Goal: Task Accomplishment & Management: Complete application form

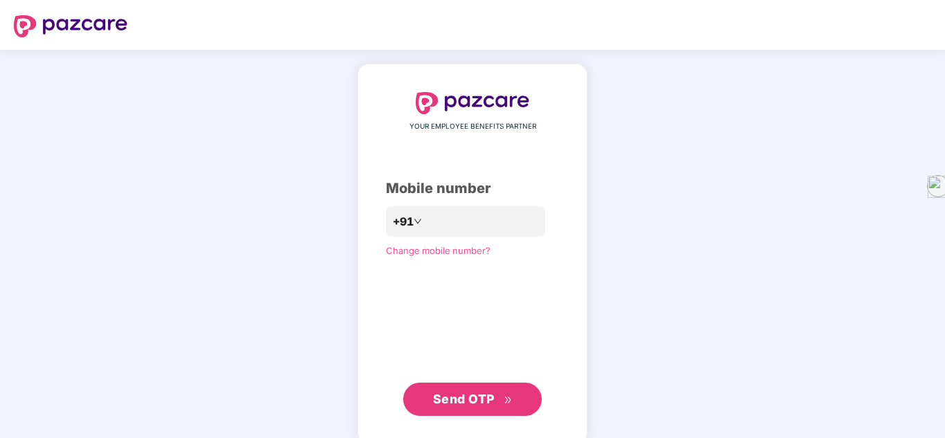
click at [443, 398] on span "Send OTP" at bounding box center [464, 399] width 62 height 15
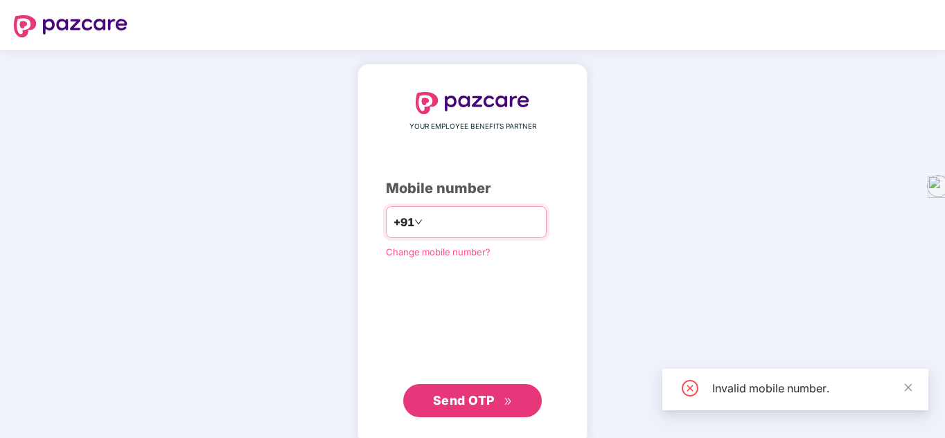
click at [442, 223] on input "number" at bounding box center [482, 222] width 114 height 22
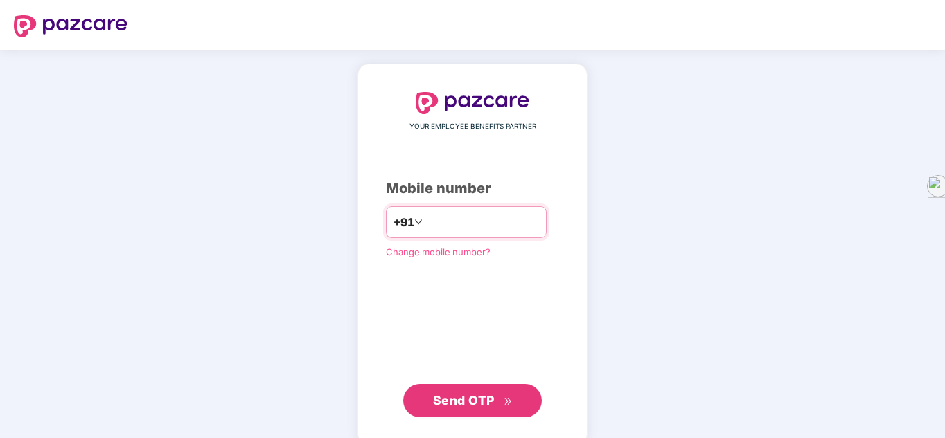
click at [414, 224] on icon "down" at bounding box center [418, 222] width 8 height 8
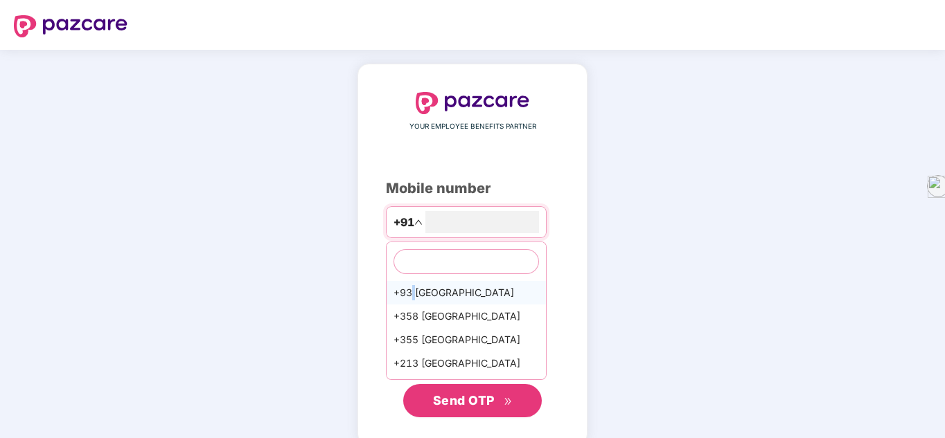
click at [394, 283] on div "+93 [GEOGRAPHIC_DATA]" at bounding box center [465, 293] width 159 height 24
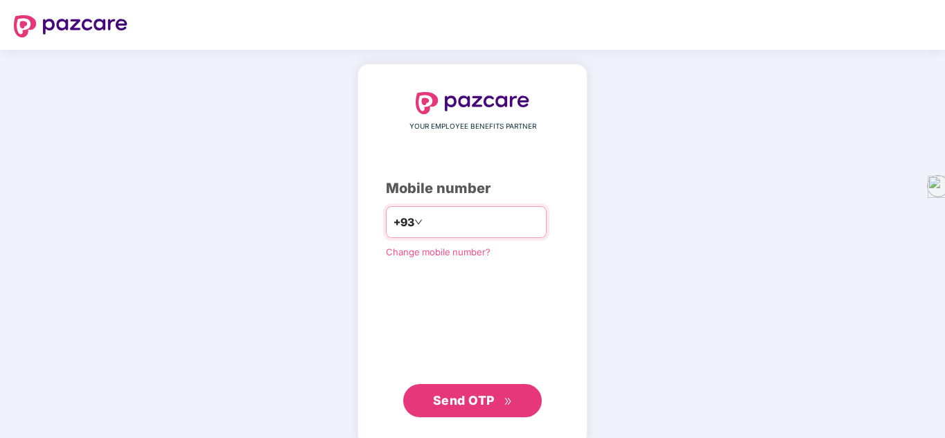
click at [393, 220] on span "+93" at bounding box center [403, 222] width 21 height 17
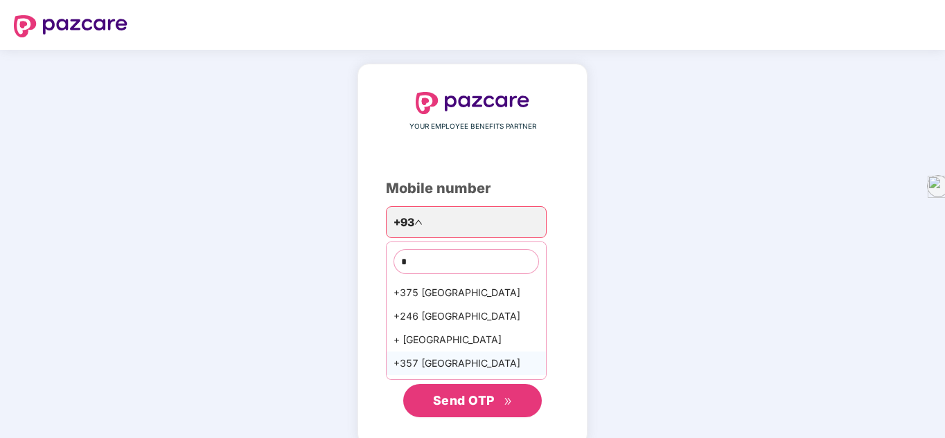
type input "*"
click at [430, 361] on div "+357 [GEOGRAPHIC_DATA]" at bounding box center [465, 364] width 159 height 24
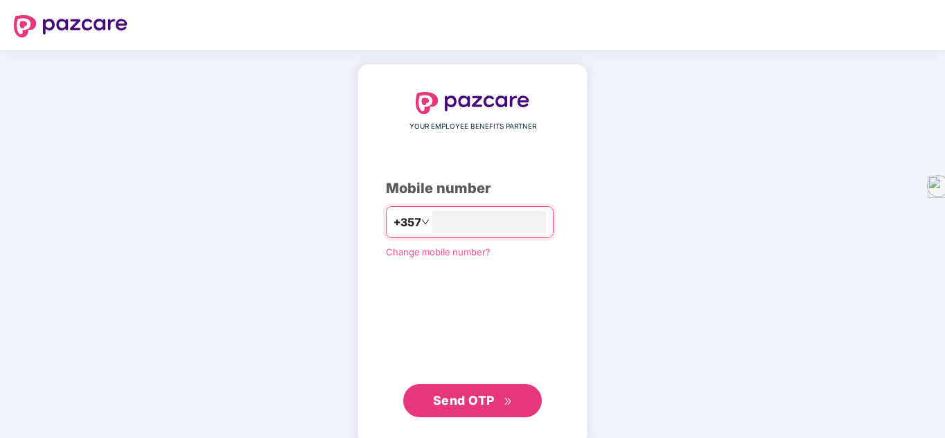
click at [440, 399] on span "Send OTP" at bounding box center [464, 400] width 62 height 15
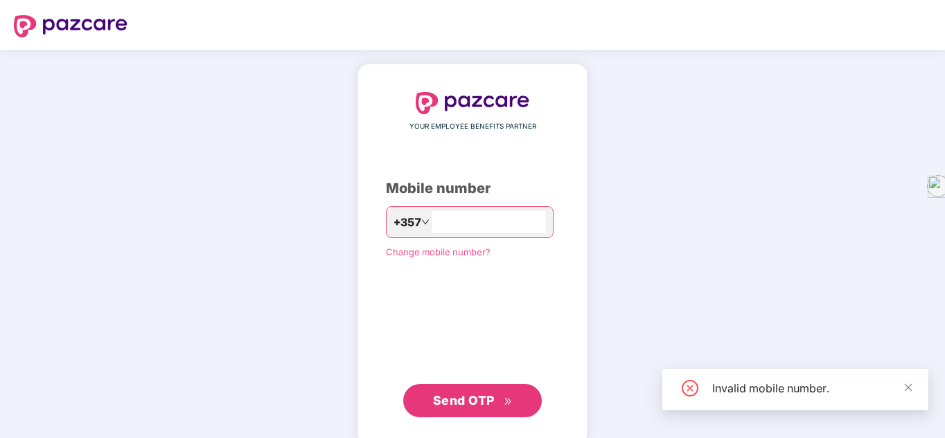
click at [421, 223] on icon "down" at bounding box center [425, 222] width 8 height 8
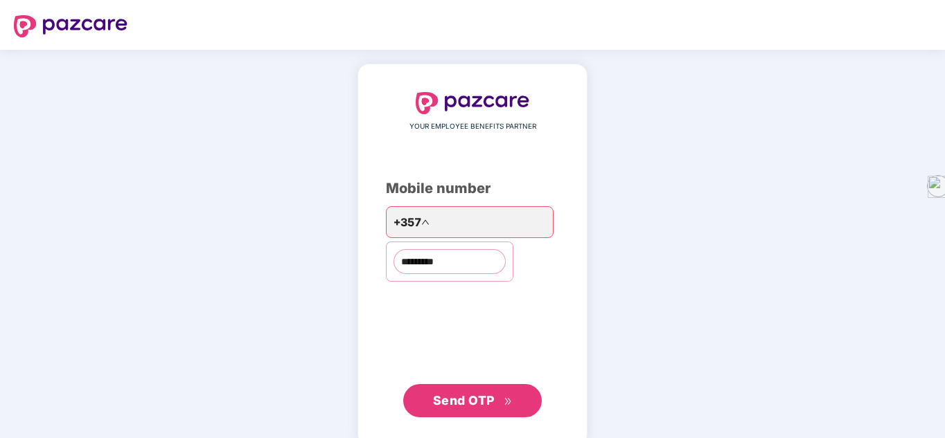
type input "**********"
click at [438, 402] on span "Send OTP" at bounding box center [464, 400] width 62 height 15
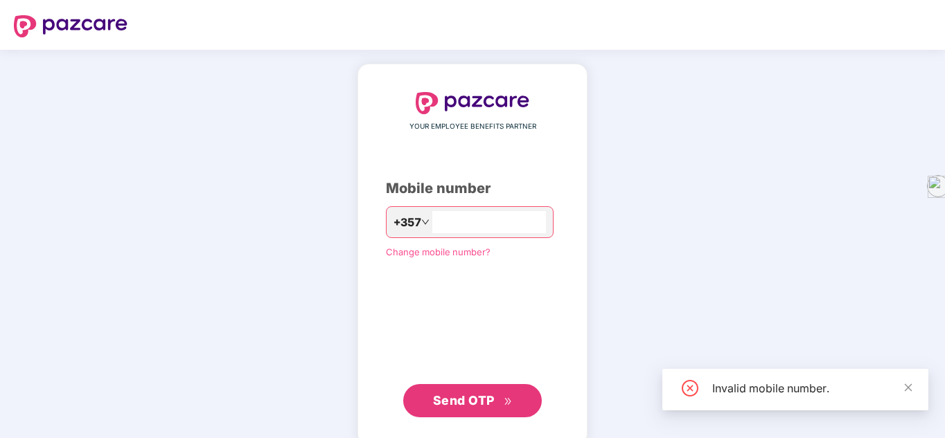
click at [422, 222] on icon "down" at bounding box center [425, 222] width 7 height 5
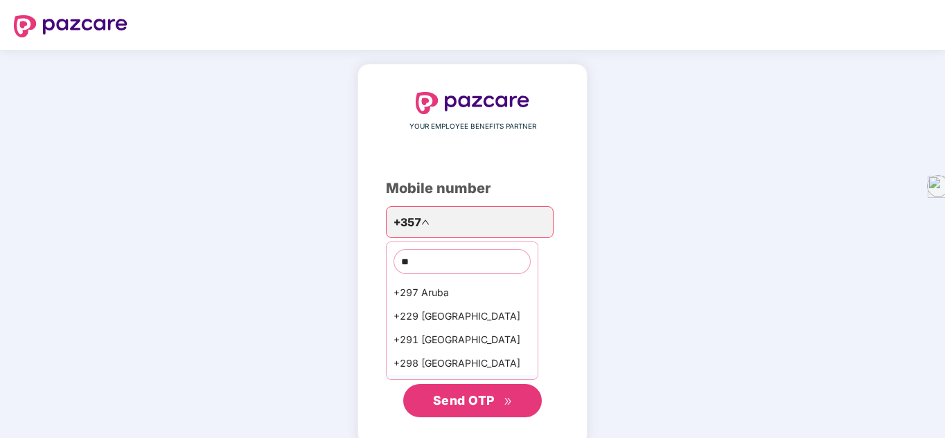
type input "**"
click at [402, 376] on div "+299 [GEOGRAPHIC_DATA]" at bounding box center [461, 387] width 151 height 24
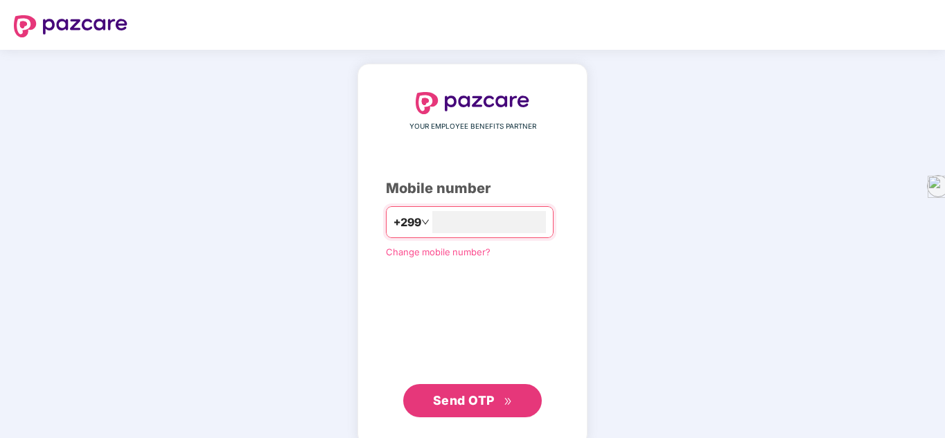
click at [417, 401] on button "Send OTP" at bounding box center [472, 400] width 138 height 33
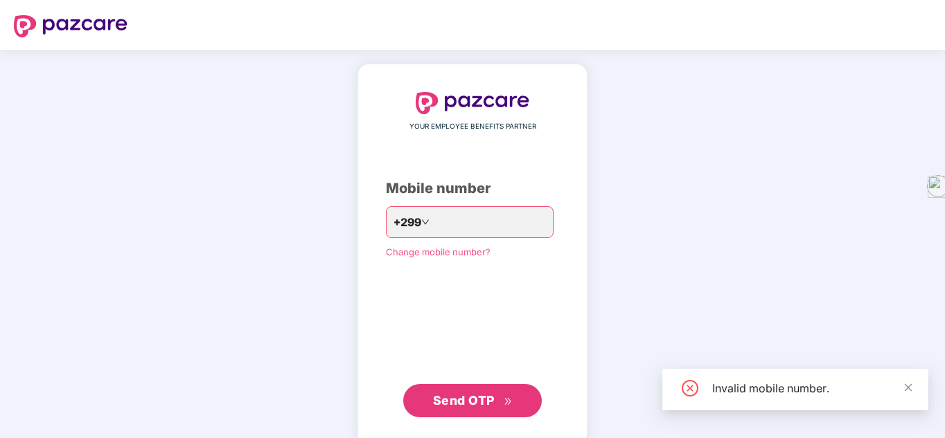
click at [469, 404] on span "Send OTP" at bounding box center [464, 400] width 62 height 15
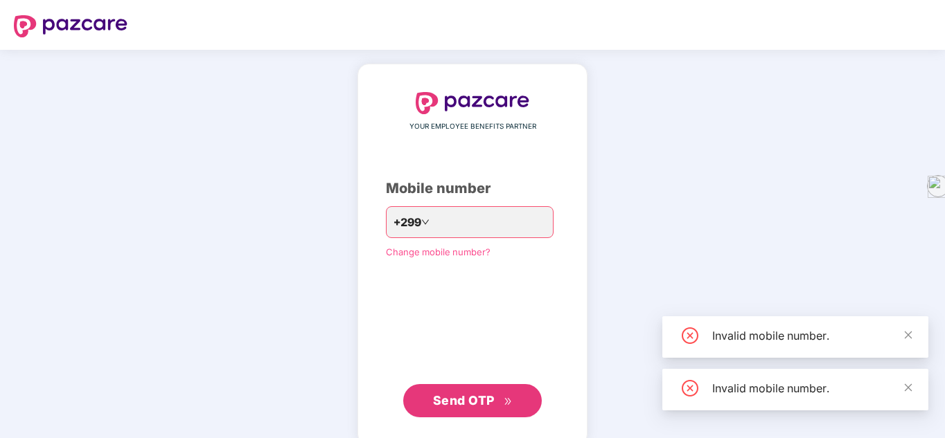
click at [916, 337] on div "Invalid mobile number." at bounding box center [795, 337] width 266 height 42
click at [910, 337] on icon "close" at bounding box center [908, 335] width 8 height 8
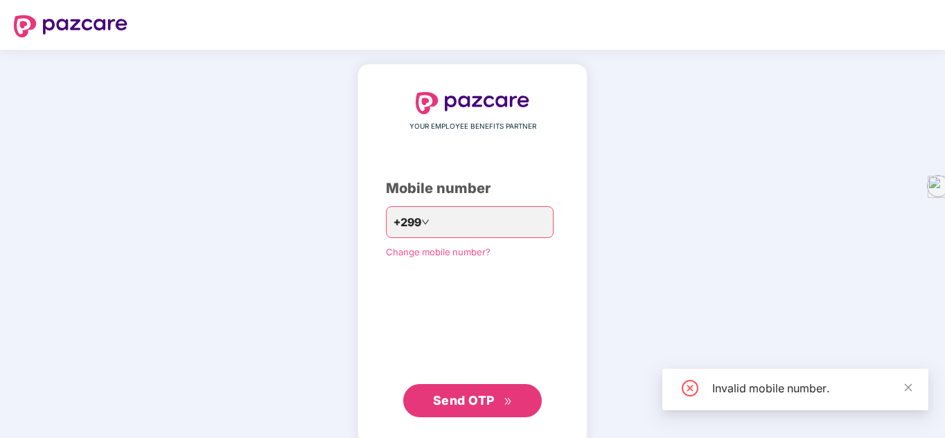
click at [907, 397] on div "Invalid mobile number." at bounding box center [795, 390] width 266 height 42
click at [895, 379] on div "Invalid mobile number." at bounding box center [795, 390] width 266 height 42
click at [909, 384] on icon "close" at bounding box center [908, 388] width 10 height 10
